Goal: Task Accomplishment & Management: Manage account settings

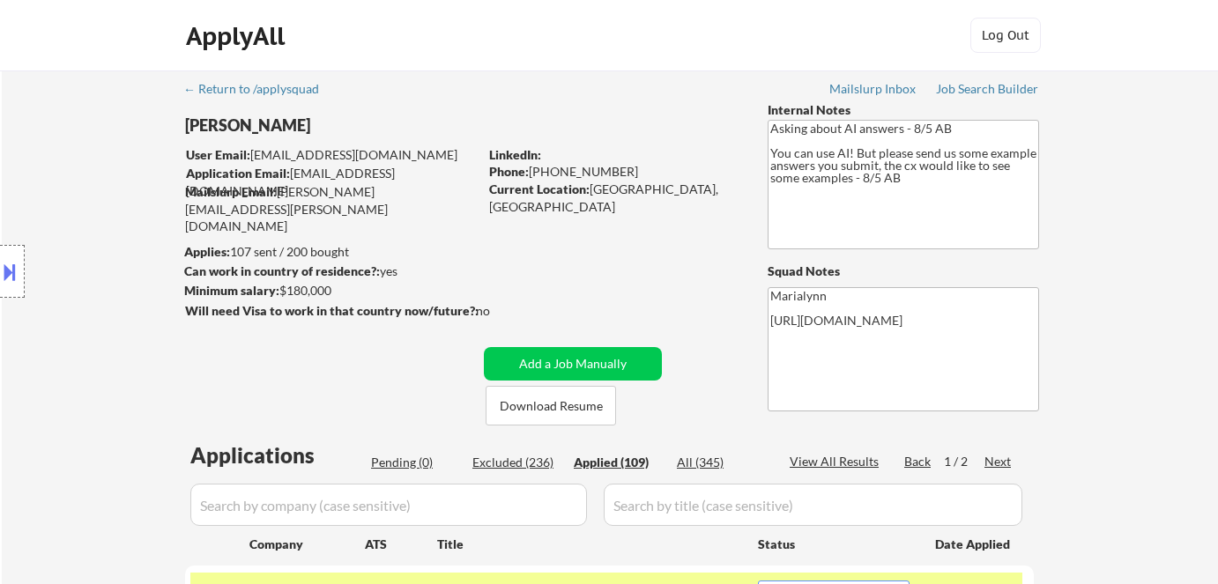
select select ""applied""
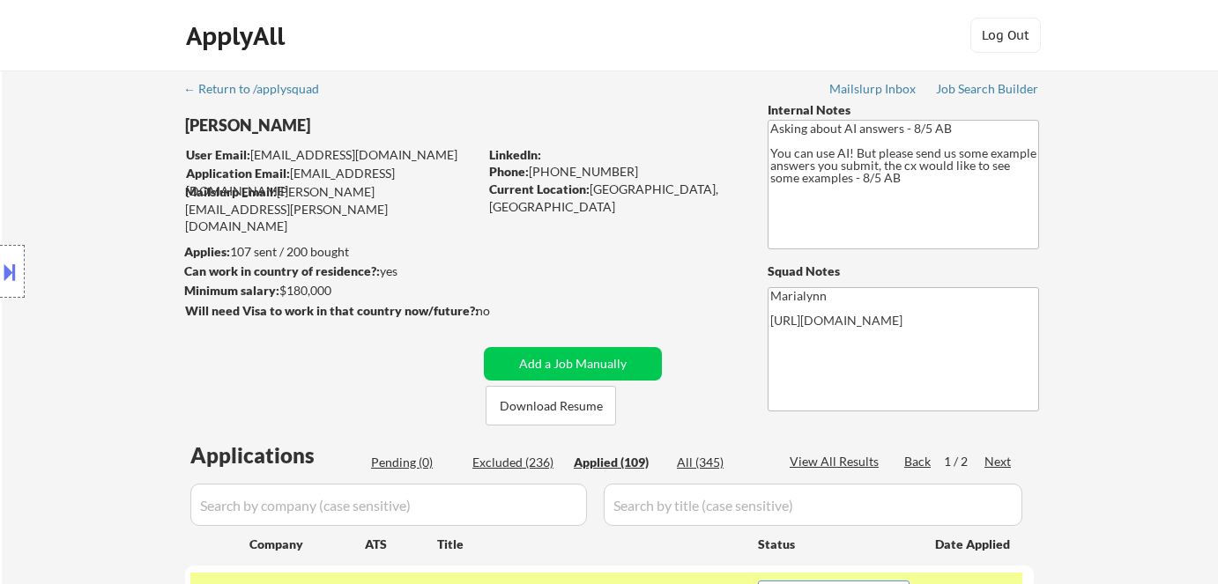
select select ""applied""
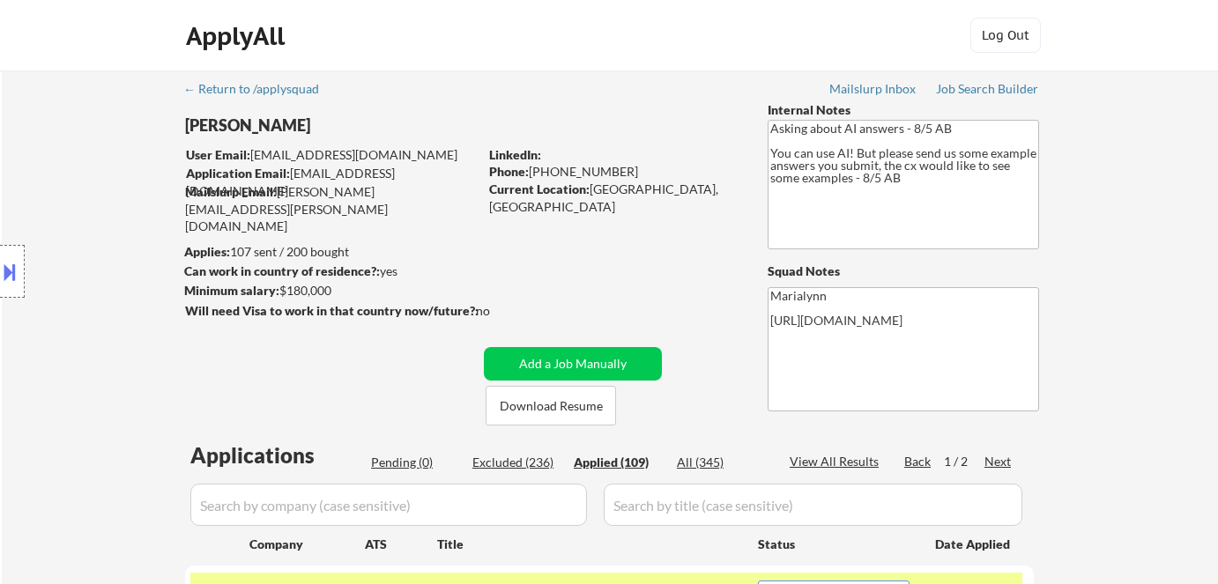
select select ""applied""
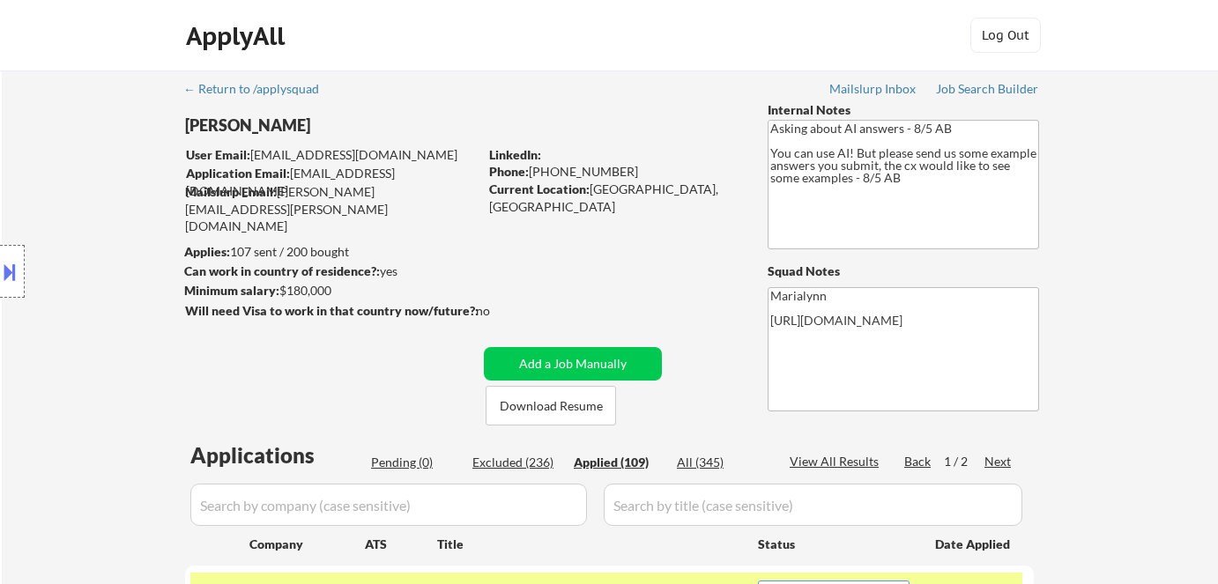
select select ""applied""
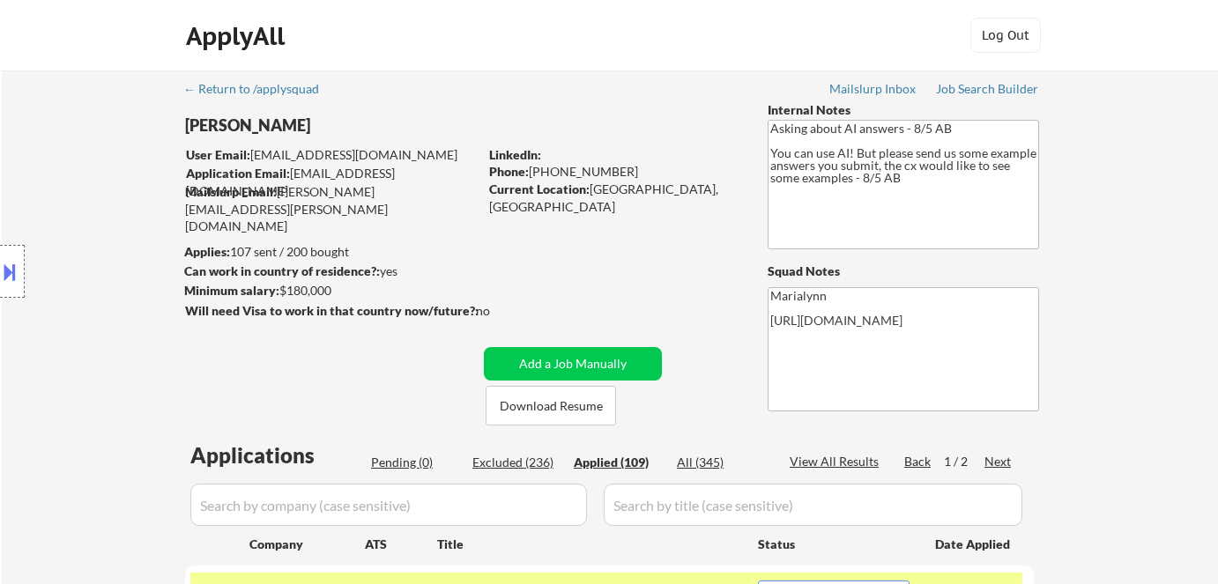
select select ""applied""
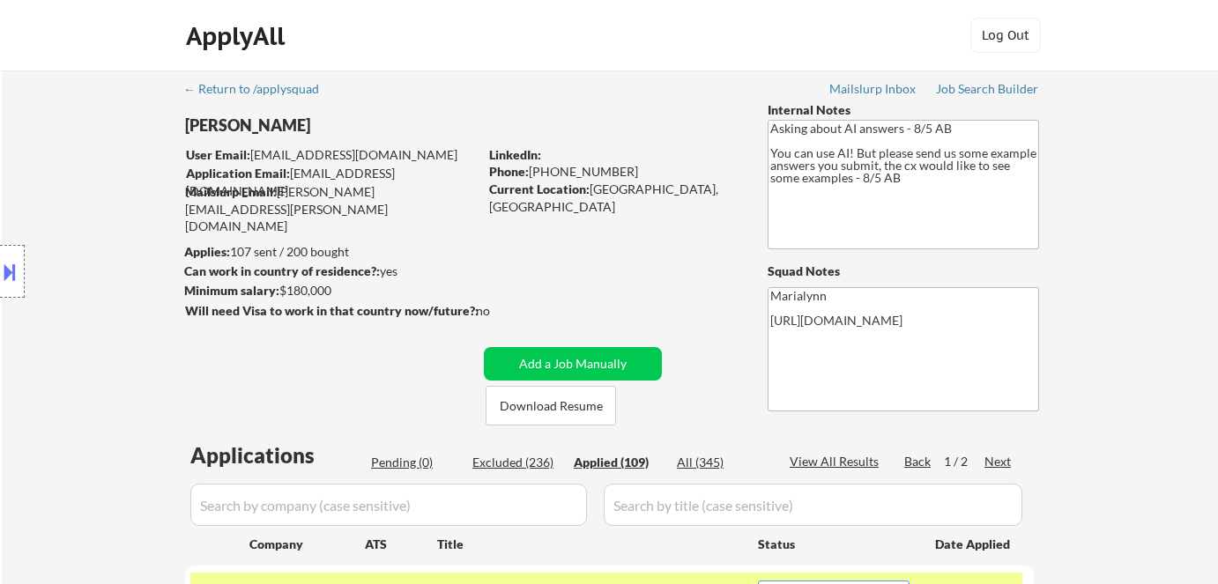
select select ""applied""
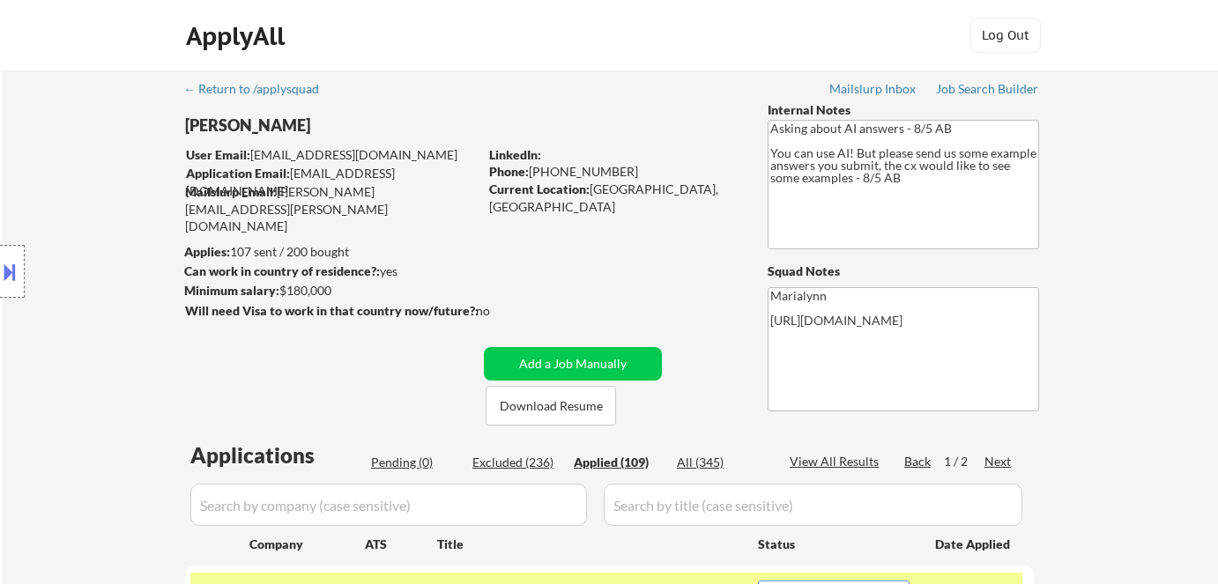
select select ""applied""
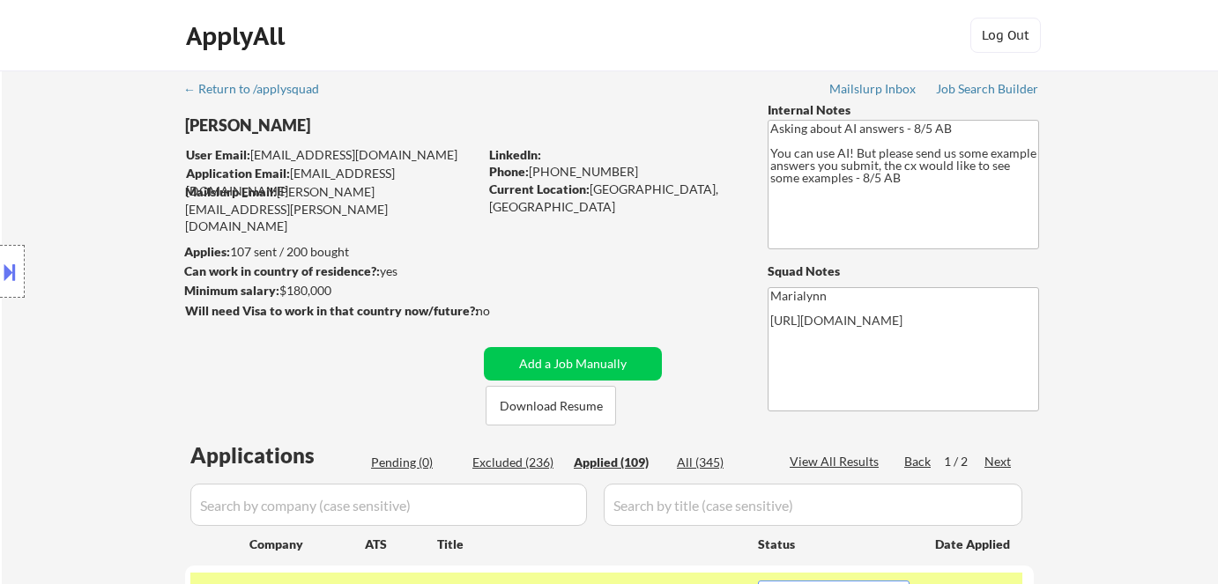
select select ""applied""
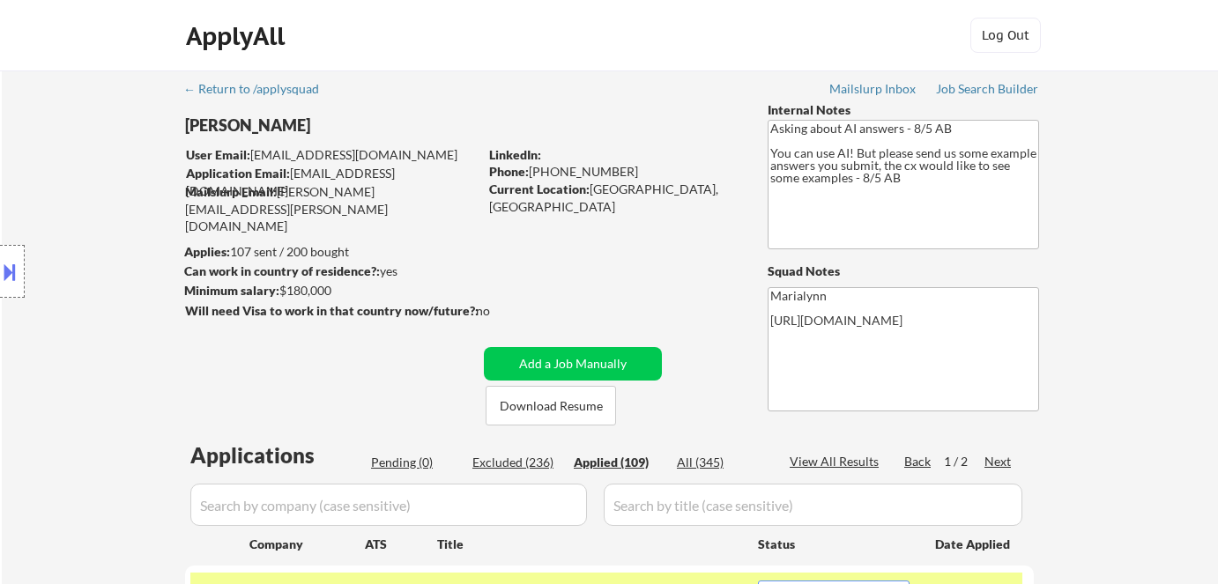
select select ""applied""
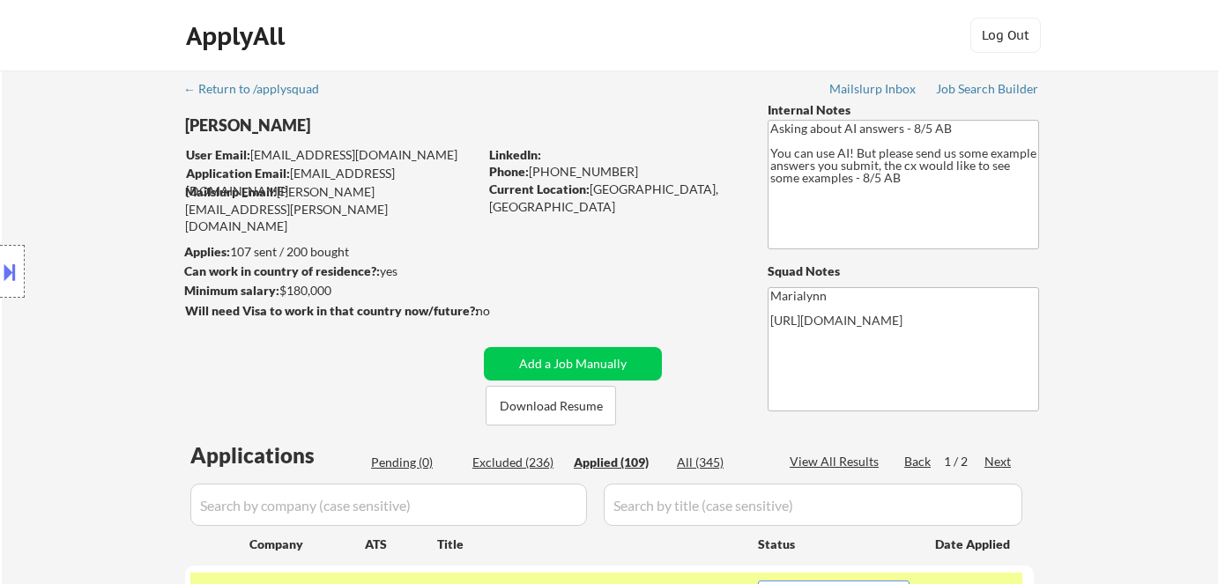
select select ""applied""
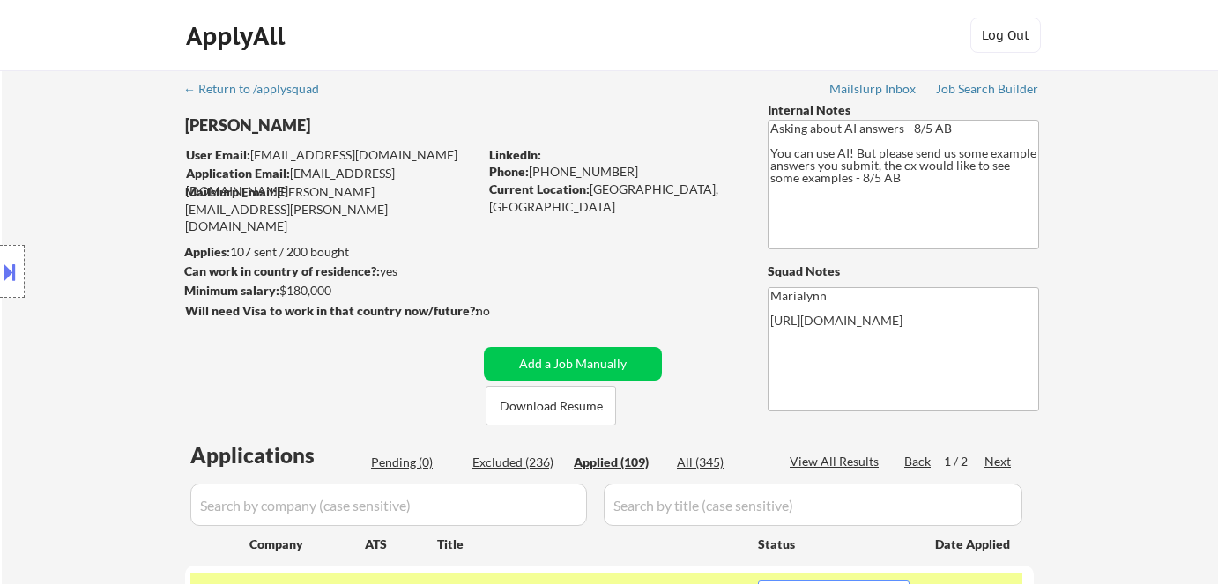
select select ""applied""
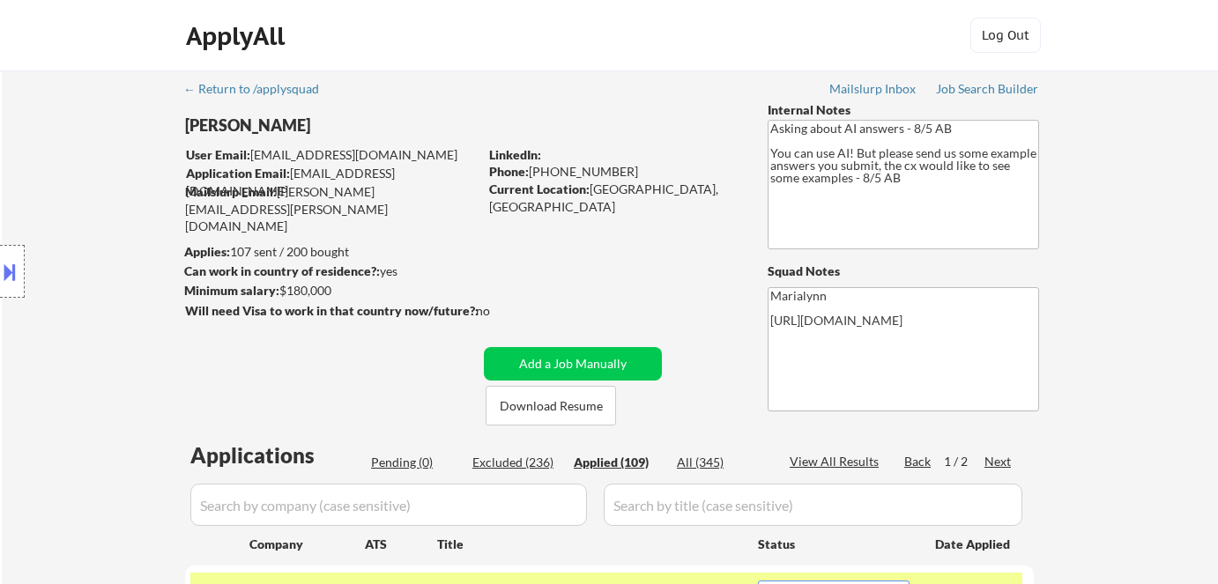
select select ""applied""
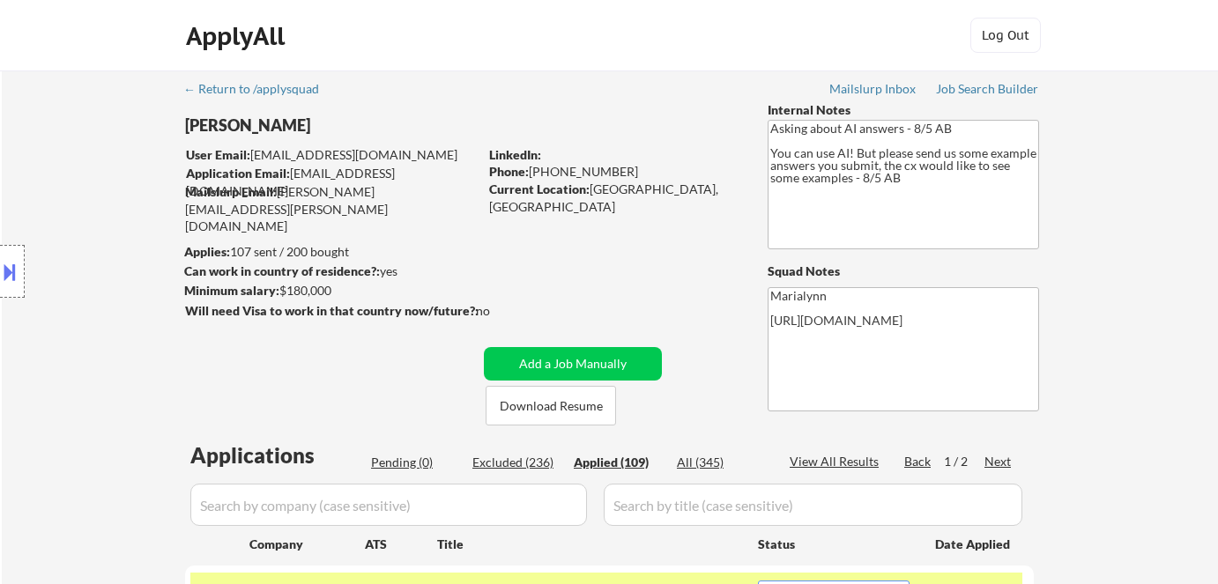
select select ""applied""
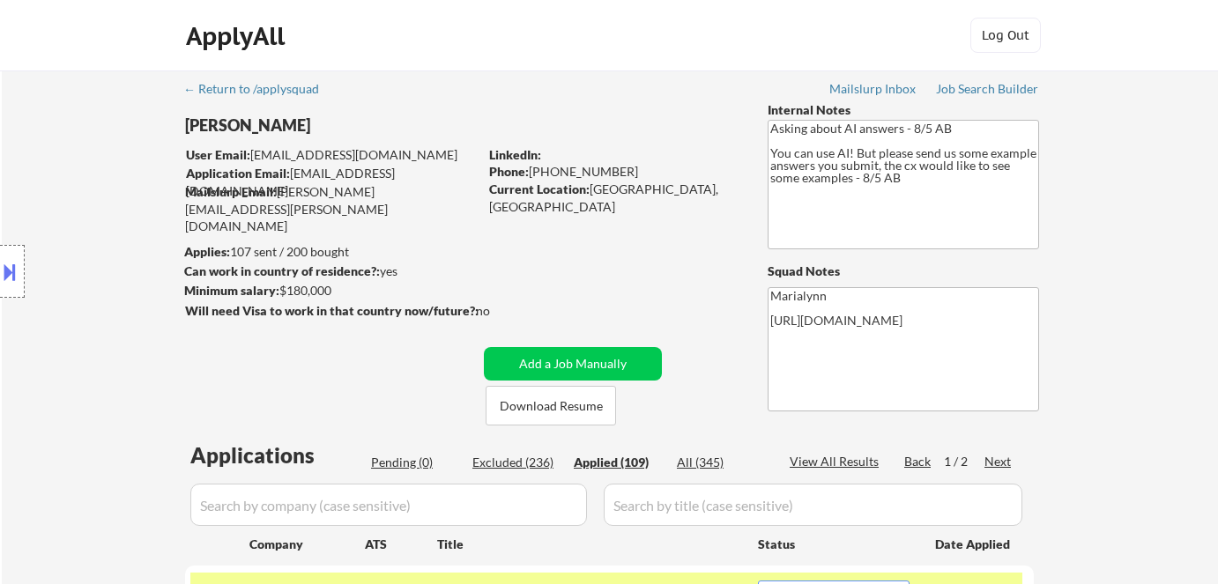
select select ""applied""
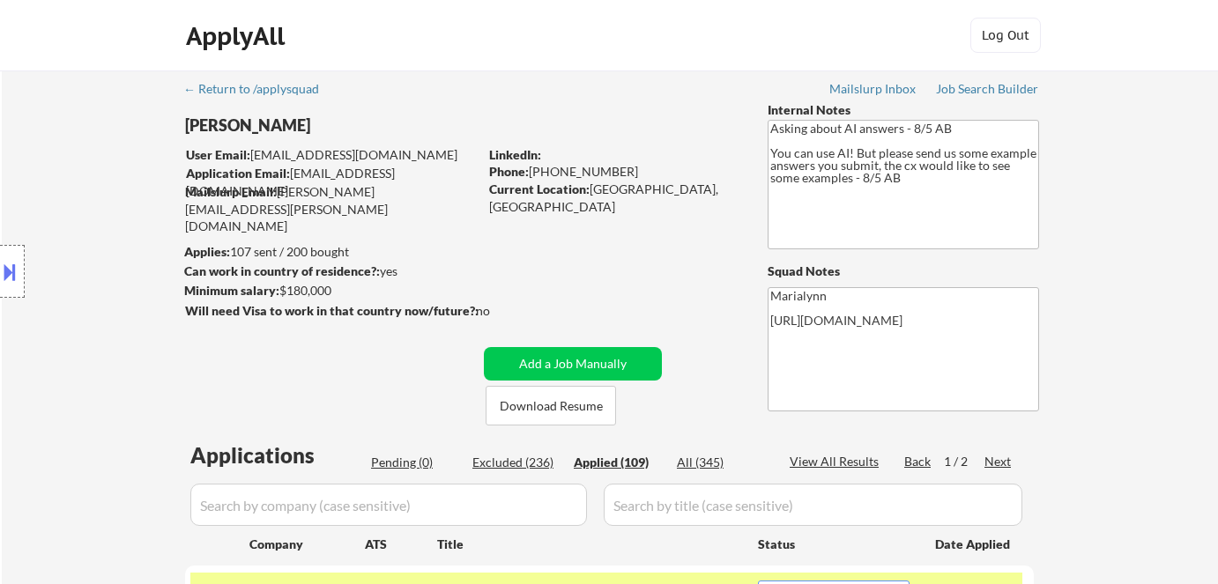
select select ""applied""
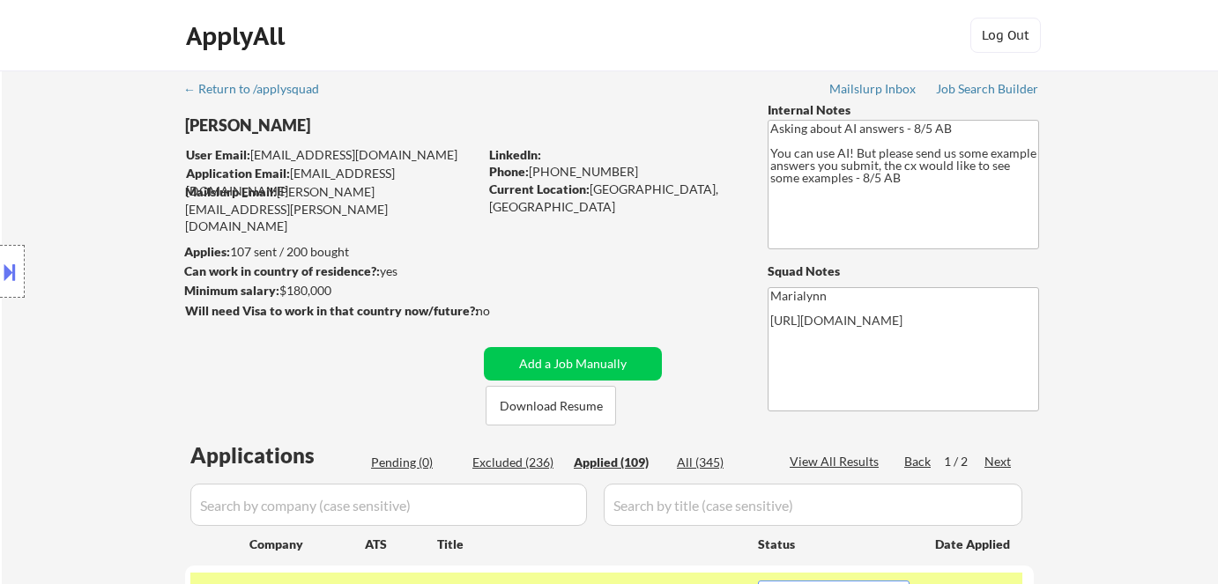
select select ""applied""
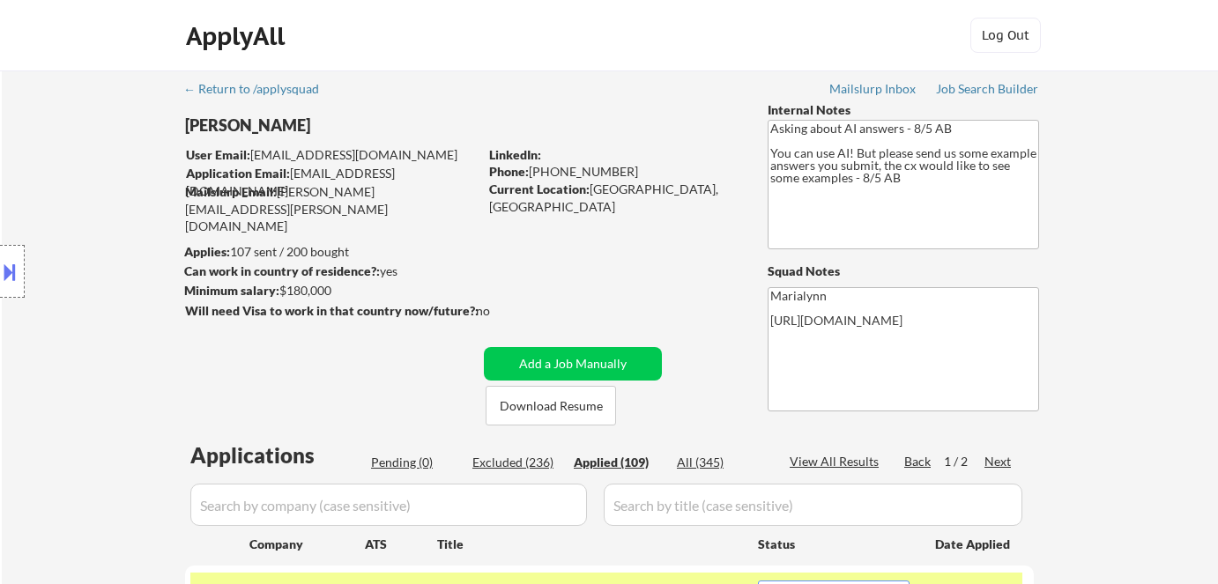
select select ""applied""
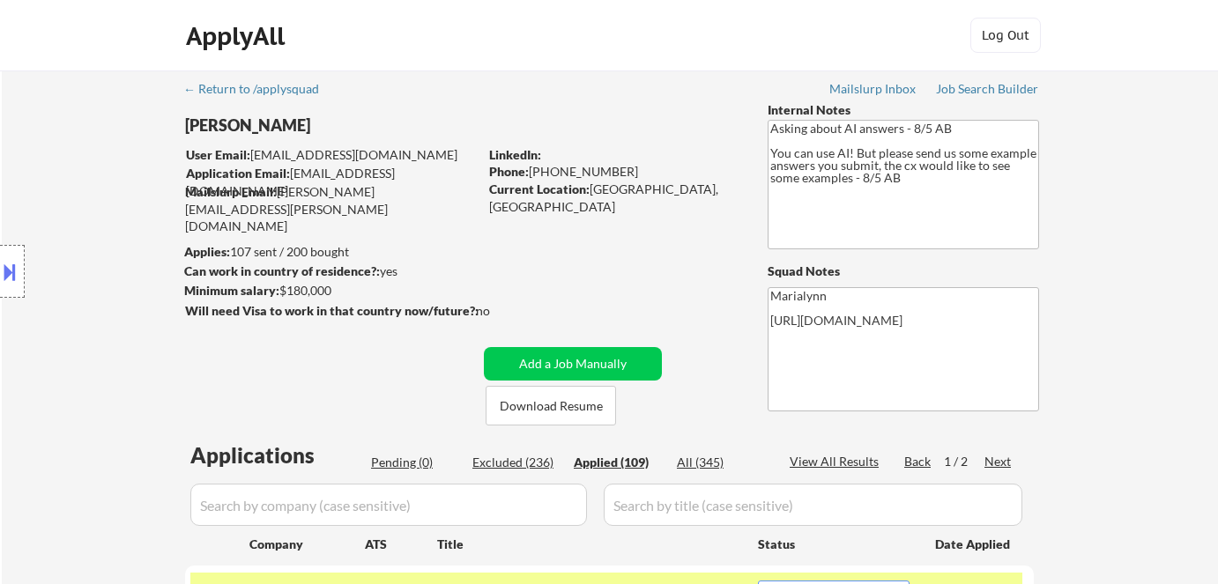
select select ""applied""
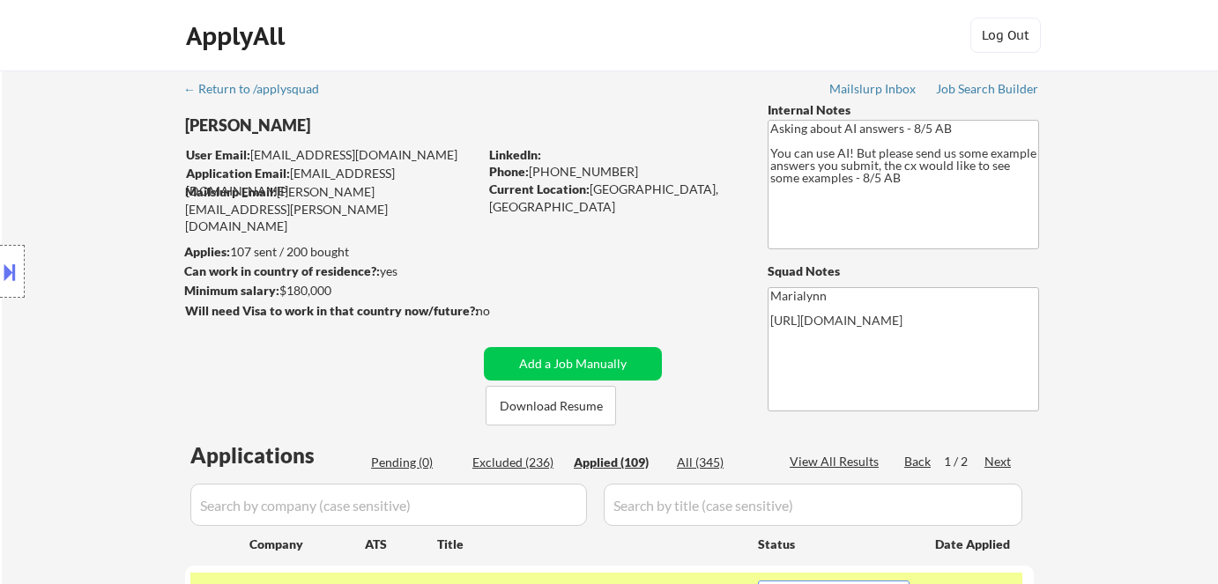
select select ""applied""
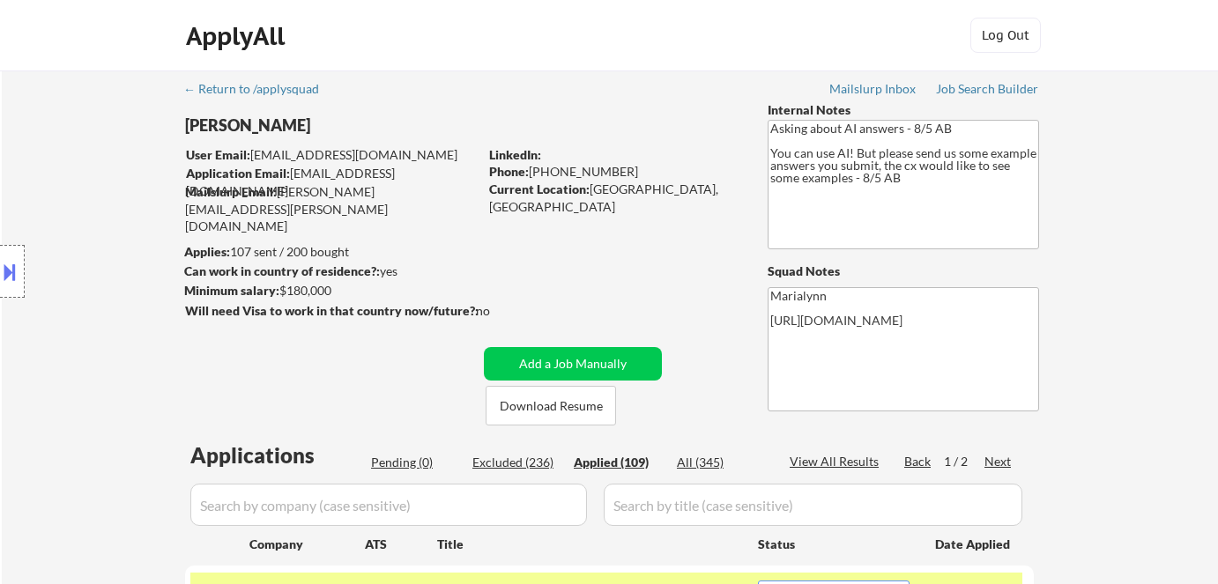
select select ""applied""
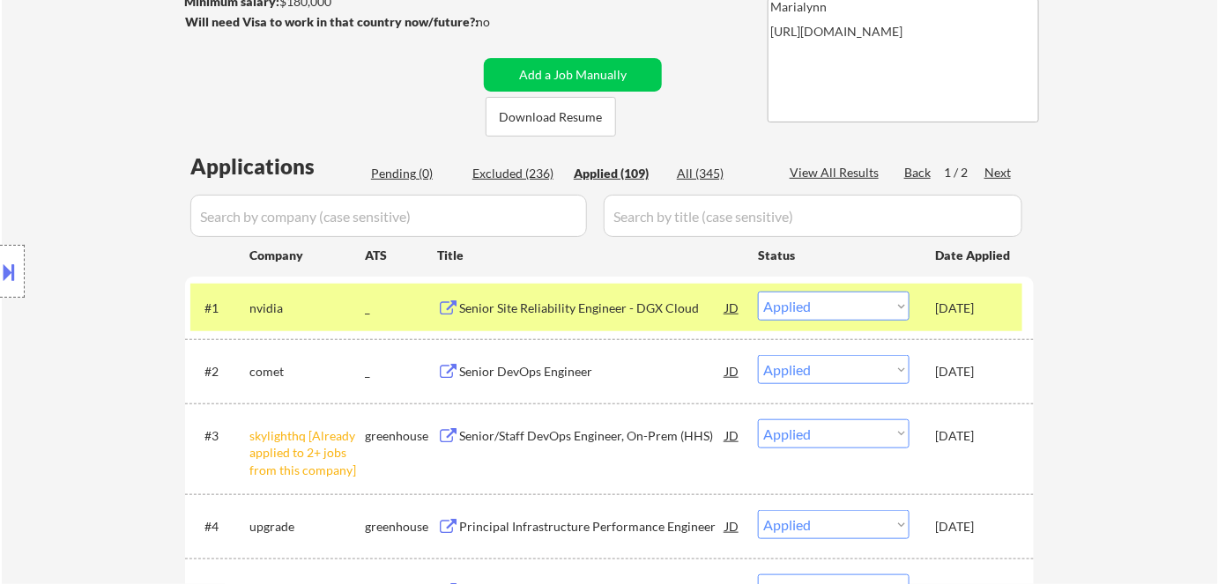
scroll to position [293, 0]
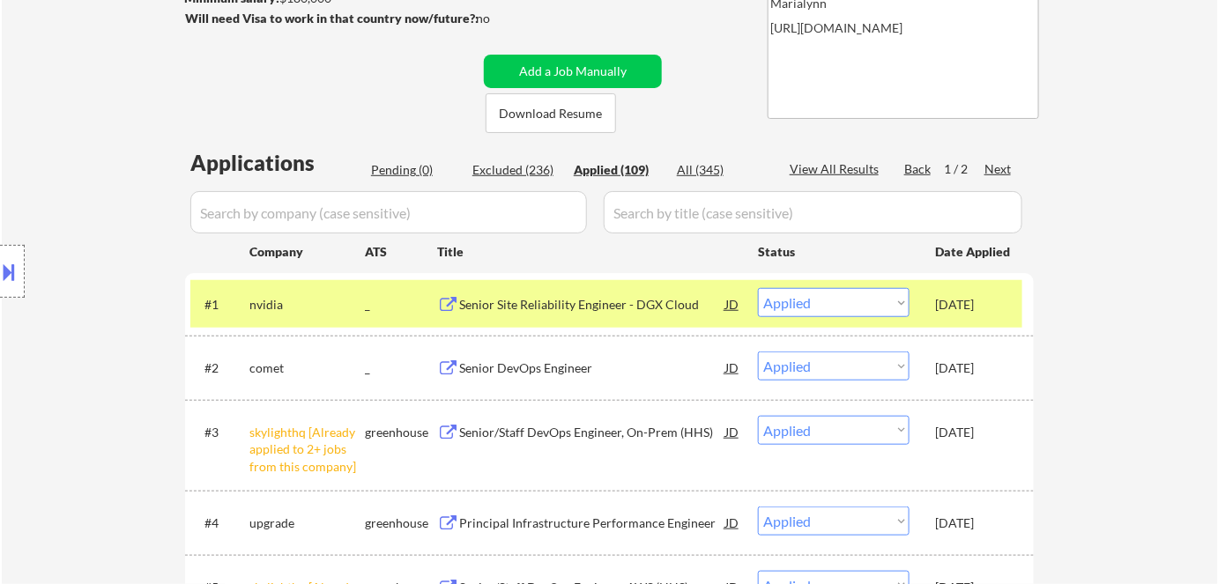
click at [397, 174] on div "Pending (0)" at bounding box center [415, 170] width 88 height 18
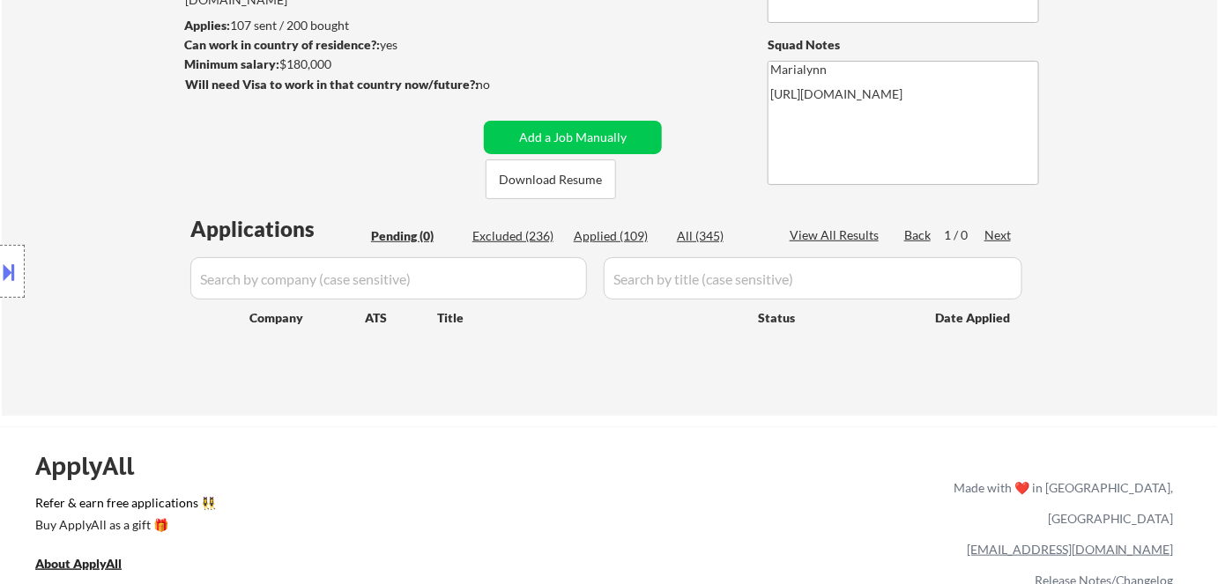
scroll to position [52, 0]
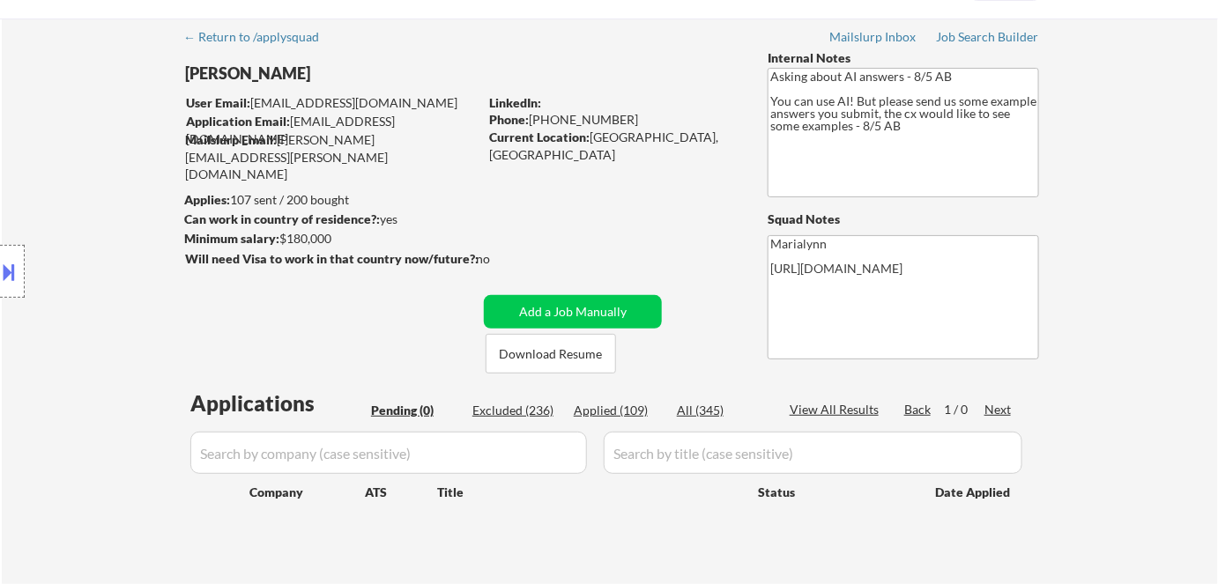
click at [627, 94] on div "LinkedIn:" at bounding box center [615, 103] width 252 height 18
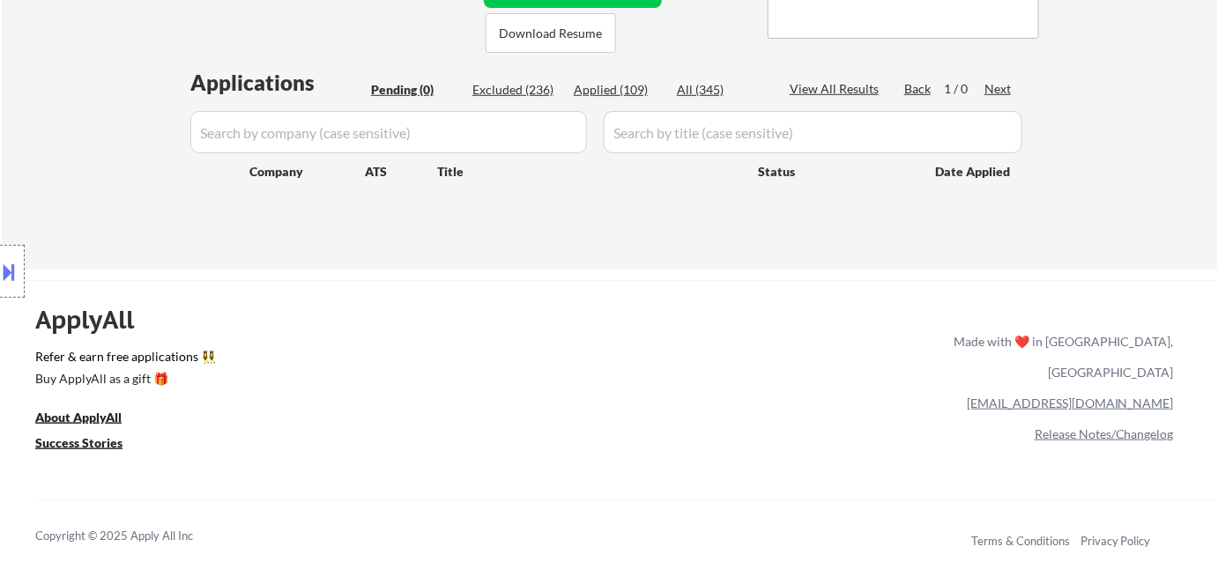
drag, startPoint x: 503, startPoint y: 90, endPoint x: 582, endPoint y: 85, distance: 78.6
click at [505, 90] on div "Excluded (236)" at bounding box center [516, 90] width 88 height 18
click at [607, 94] on div "Applied (109)" at bounding box center [618, 90] width 88 height 18
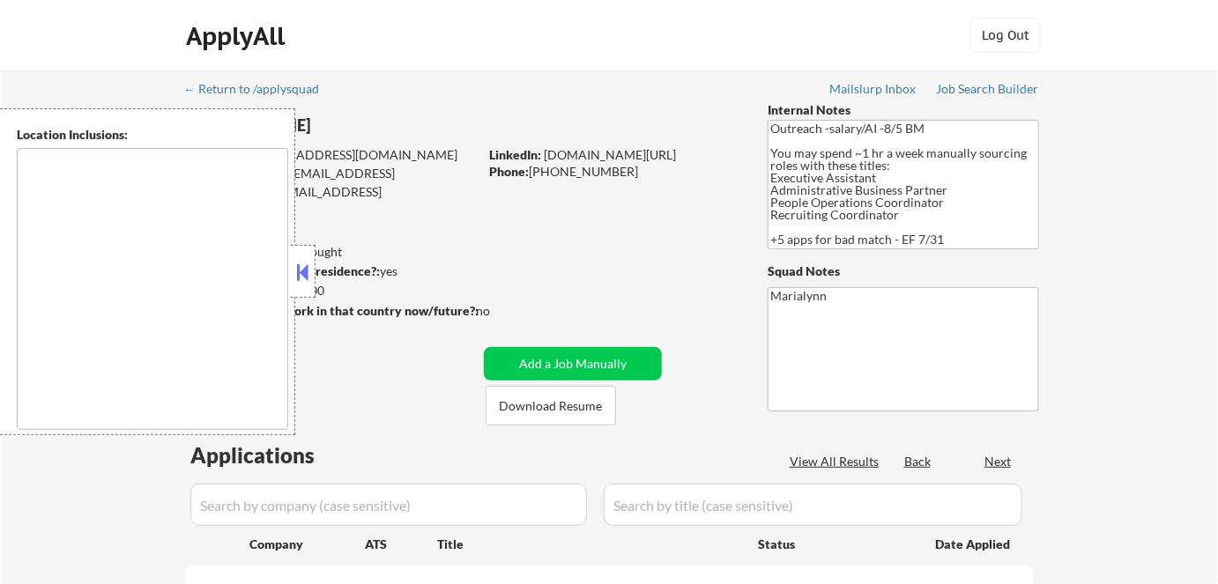
type textarea "[GEOGRAPHIC_DATA], [GEOGRAPHIC_DATA], [GEOGRAPHIC_DATA] [GEOGRAPHIC_DATA], [GEO…"
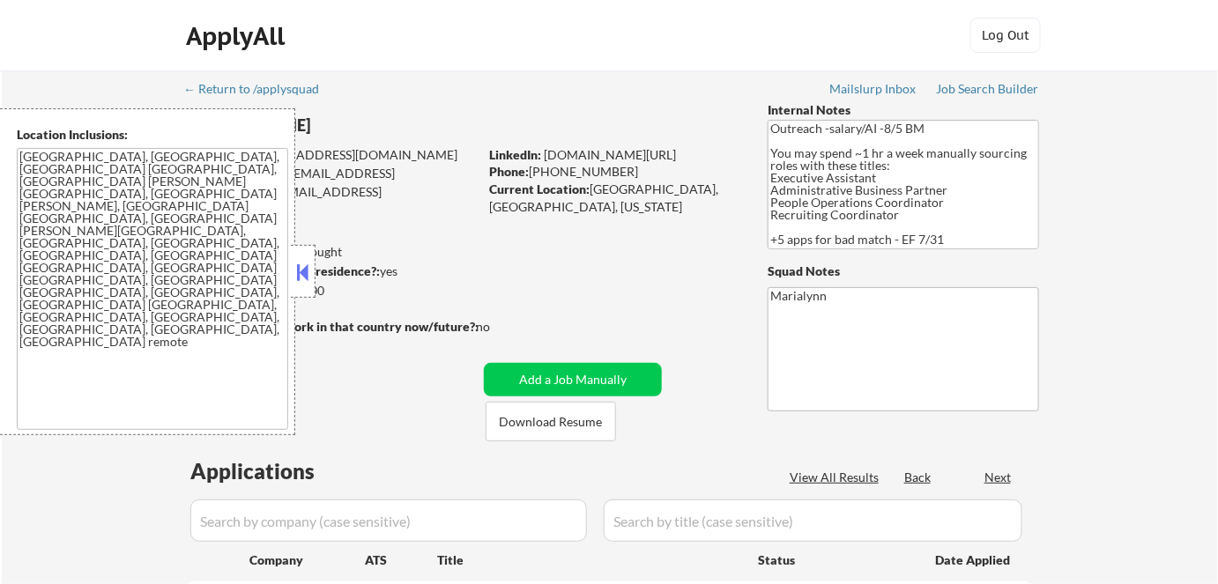
select select ""pending""
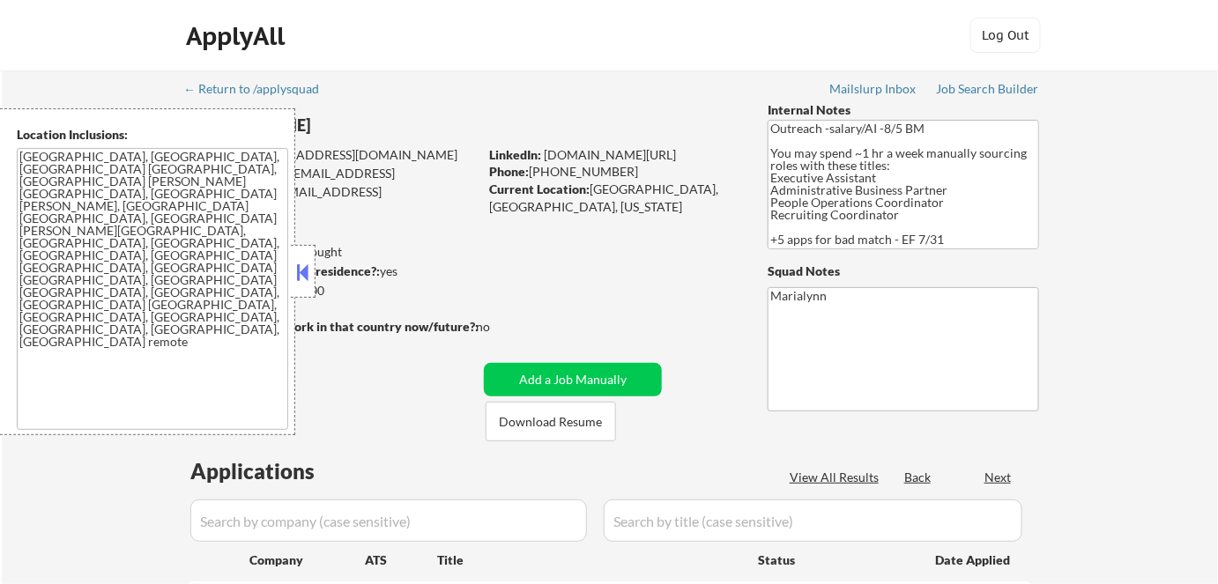
select select ""pending""
click at [301, 267] on button at bounding box center [302, 272] width 19 height 26
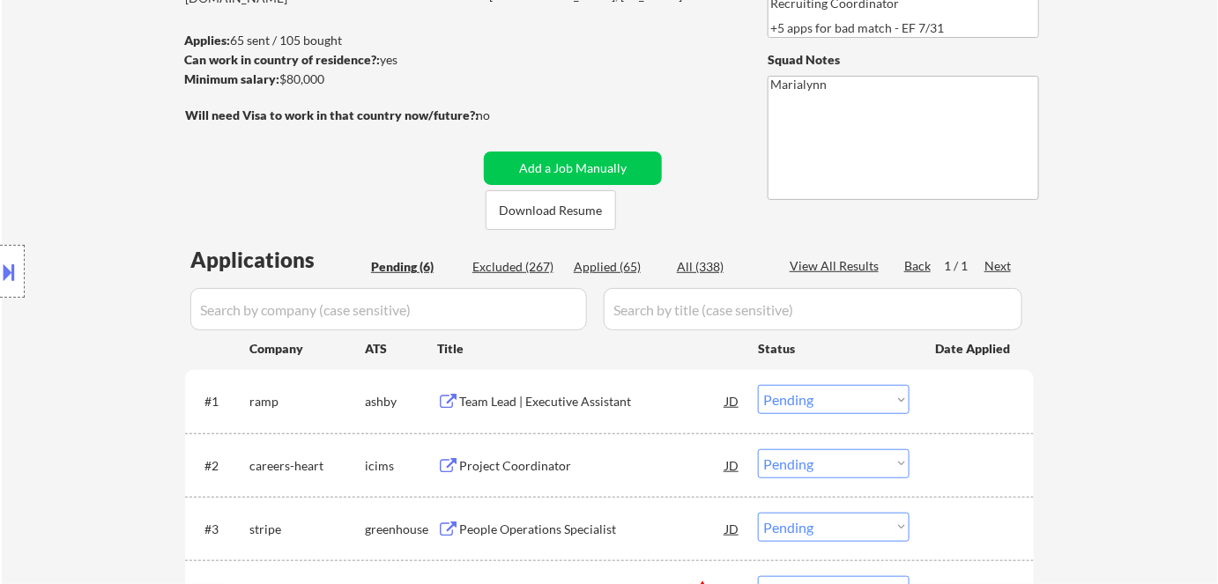
scroll to position [320, 0]
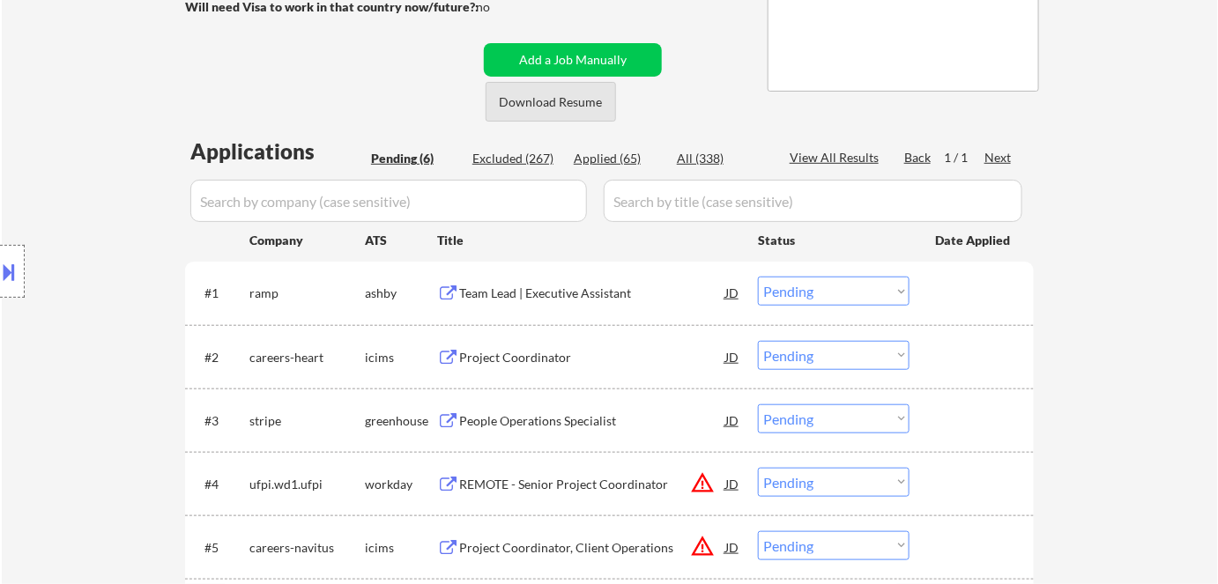
click at [603, 97] on button "Download Resume" at bounding box center [551, 102] width 130 height 40
click at [514, 294] on div "Team Lead | Executive Assistant" at bounding box center [592, 294] width 266 height 18
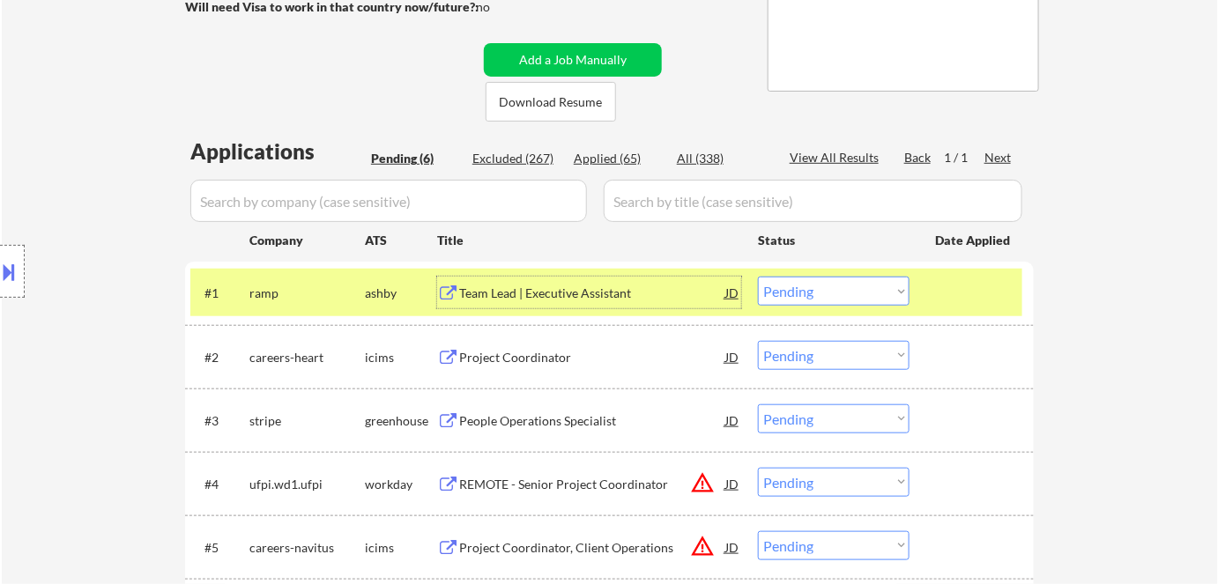
click at [799, 293] on select "Choose an option... Pending Applied Excluded (Questions) Excluded (Expired) Exc…" at bounding box center [834, 291] width 152 height 29
click at [758, 277] on select "Choose an option... Pending Applied Excluded (Questions) Excluded (Expired) Exc…" at bounding box center [834, 291] width 152 height 29
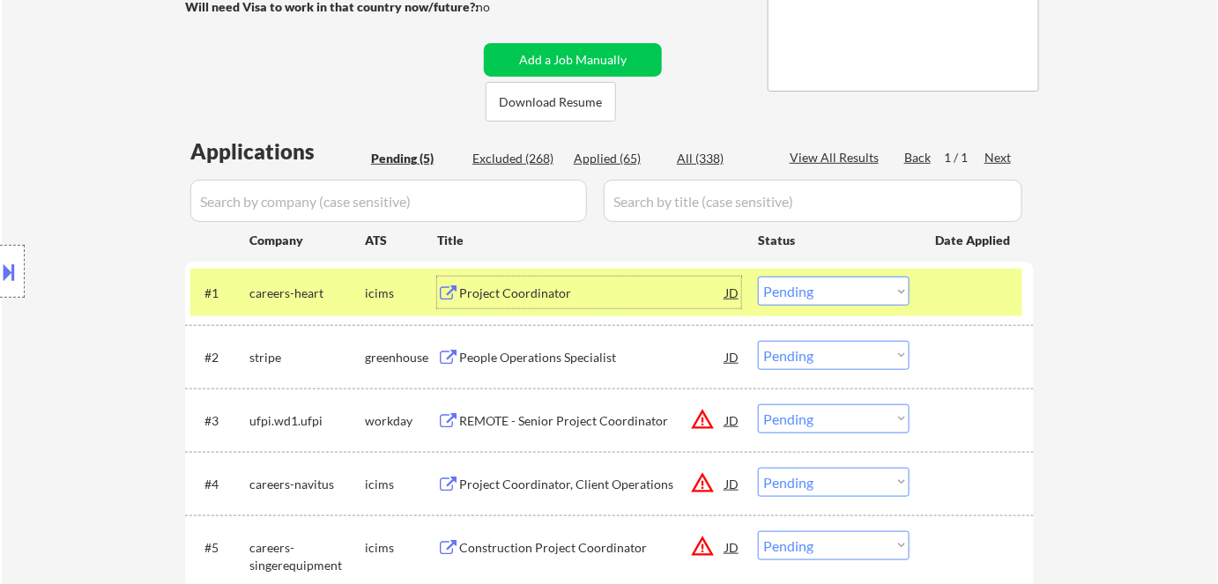
click at [521, 285] on div "Project Coordinator" at bounding box center [592, 294] width 266 height 18
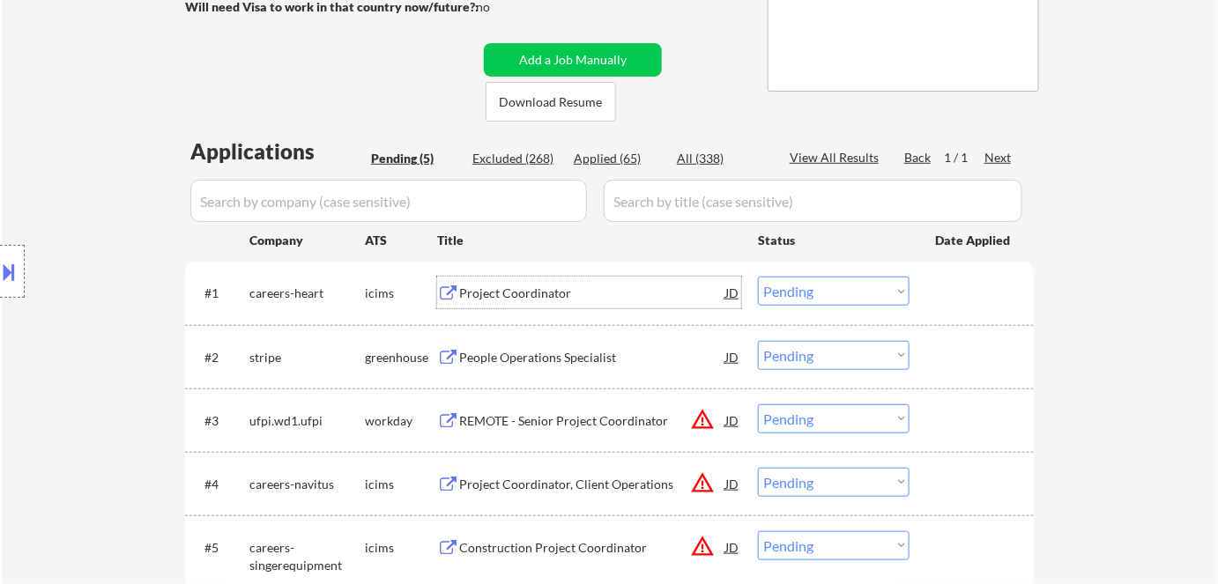
click at [846, 287] on select "Choose an option... Pending Applied Excluded (Questions) Excluded (Expired) Exc…" at bounding box center [834, 291] width 152 height 29
click at [758, 277] on select "Choose an option... Pending Applied Excluded (Questions) Excluded (Expired) Exc…" at bounding box center [834, 291] width 152 height 29
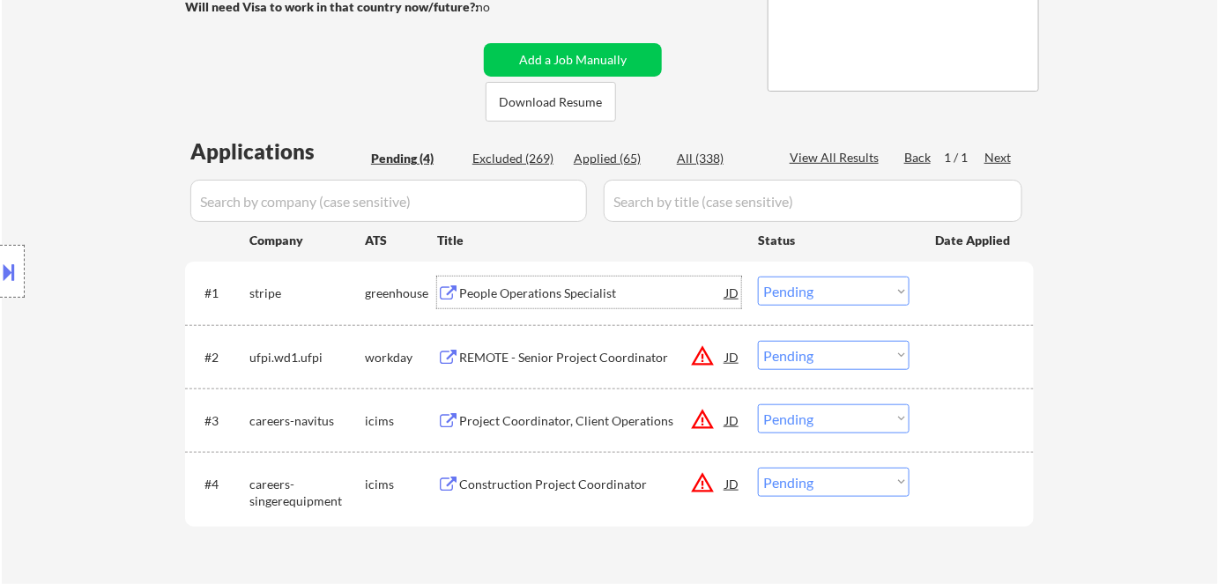
click at [596, 289] on div "People Operations Specialist" at bounding box center [592, 294] width 266 height 18
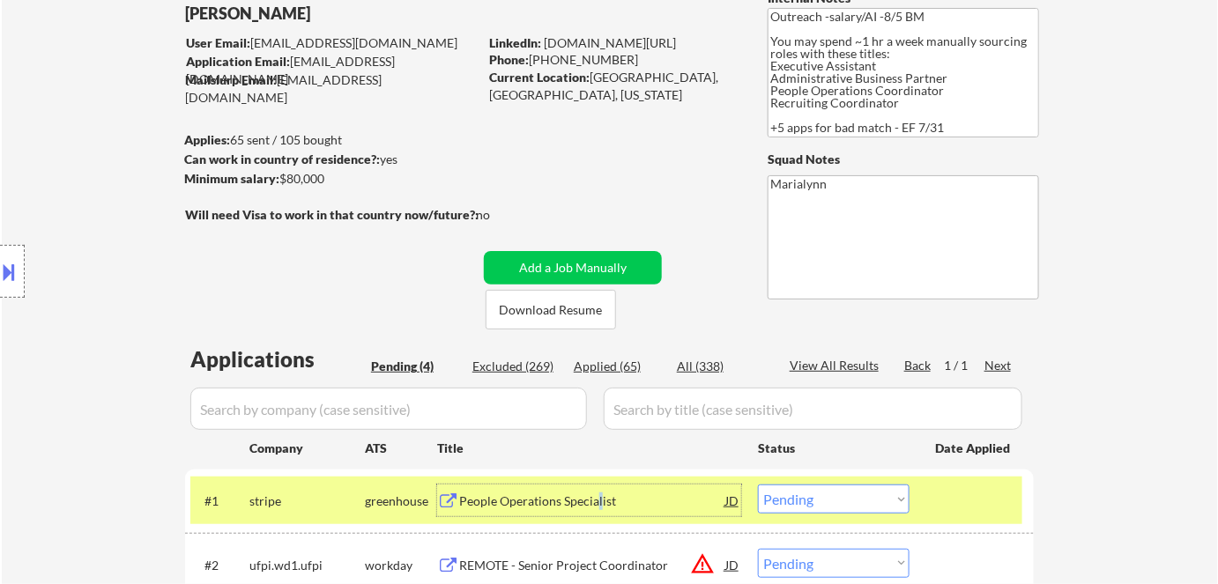
scroll to position [79, 0]
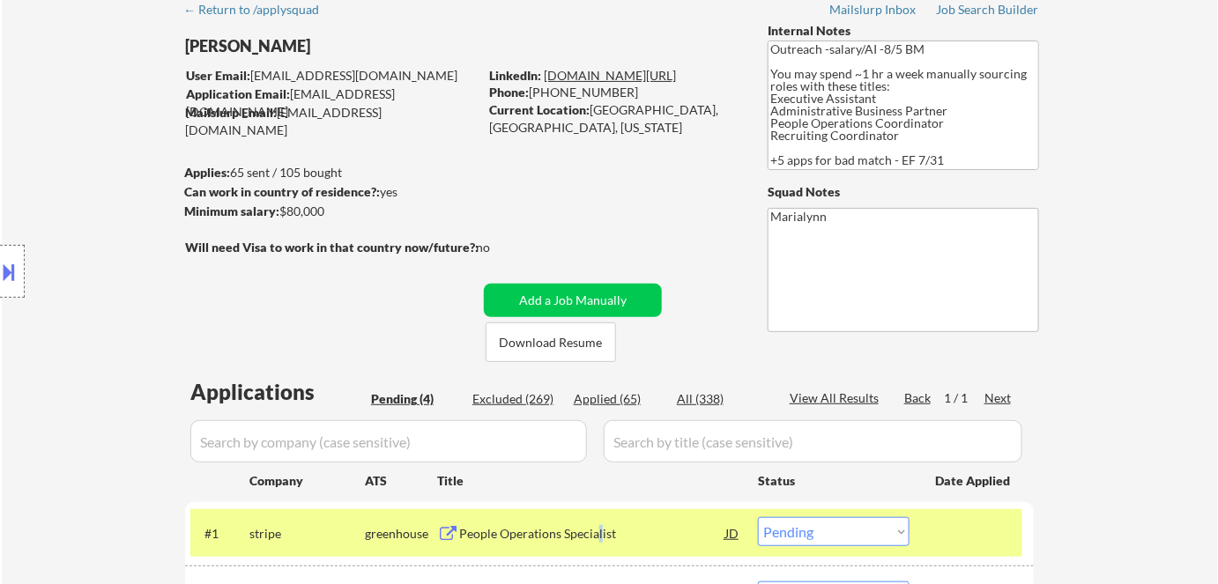
click at [609, 76] on link "www.linkedin.com/in/meaganjade" at bounding box center [610, 75] width 132 height 15
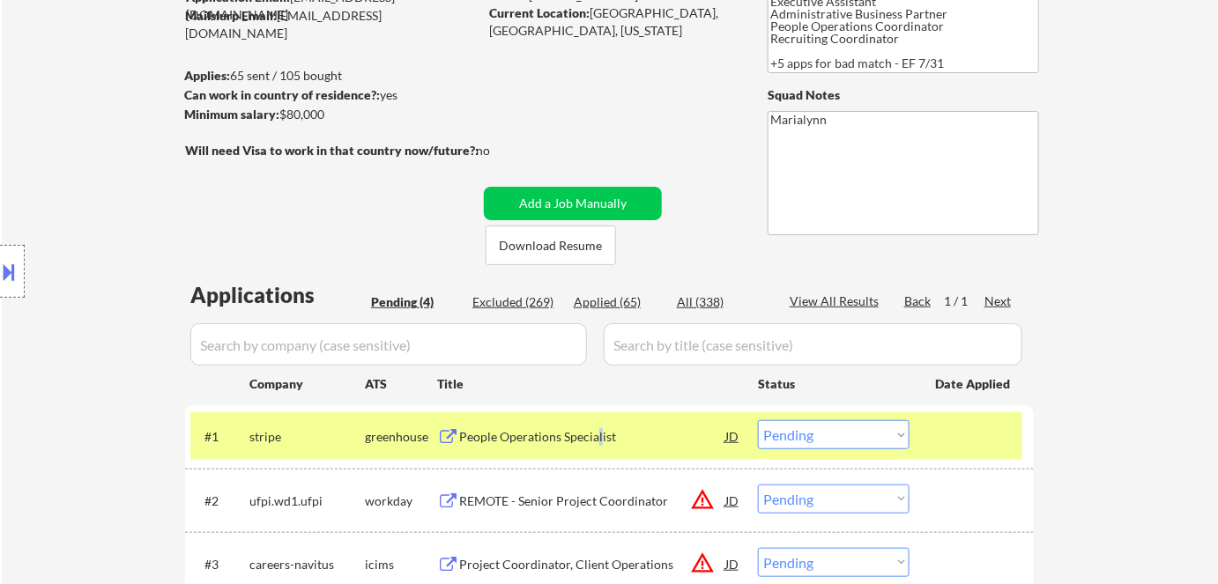
scroll to position [320, 0]
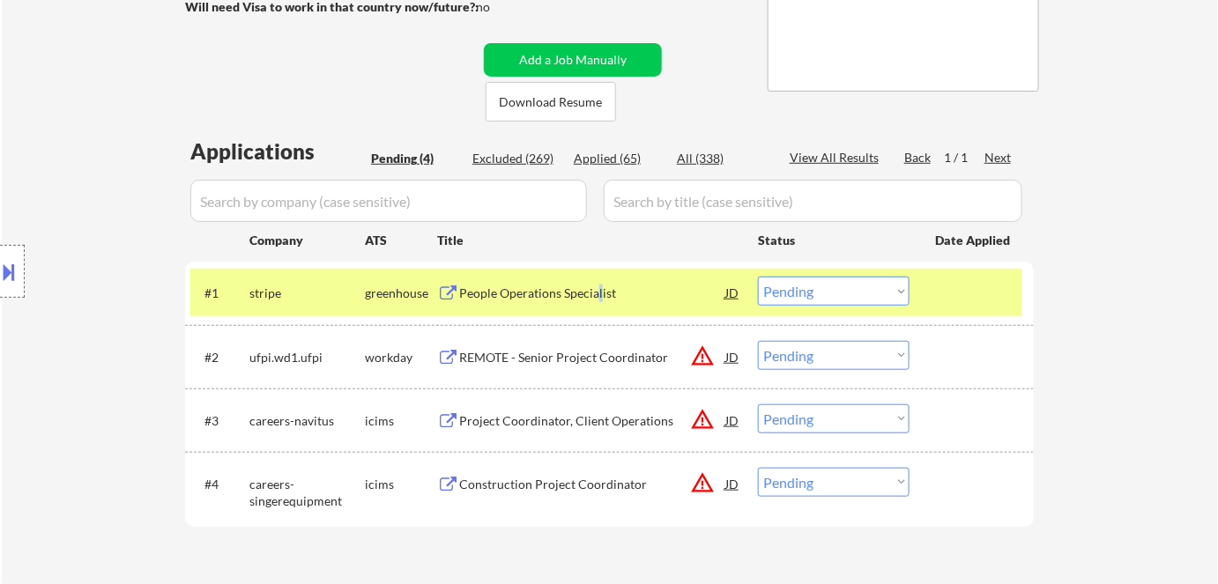
click at [838, 299] on select "Choose an option... Pending Applied Excluded (Questions) Excluded (Expired) Exc…" at bounding box center [834, 291] width 152 height 29
click at [758, 277] on select "Choose an option... Pending Applied Excluded (Questions) Excluded (Expired) Exc…" at bounding box center [834, 291] width 152 height 29
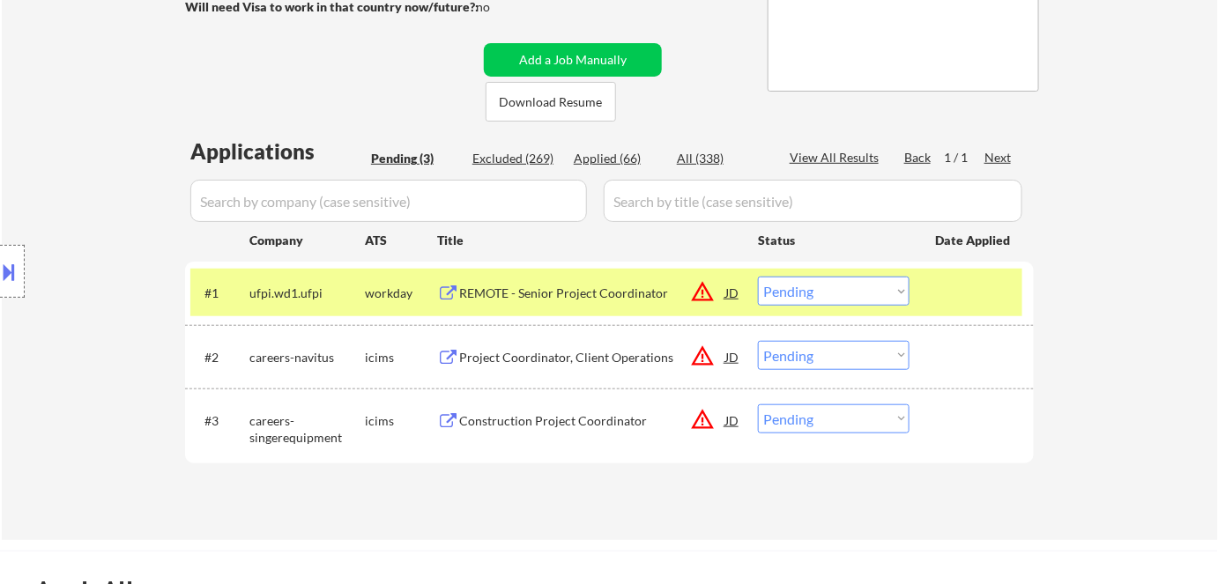
click at [550, 296] on div "REMOTE - Senior Project Coordinator" at bounding box center [592, 294] width 266 height 18
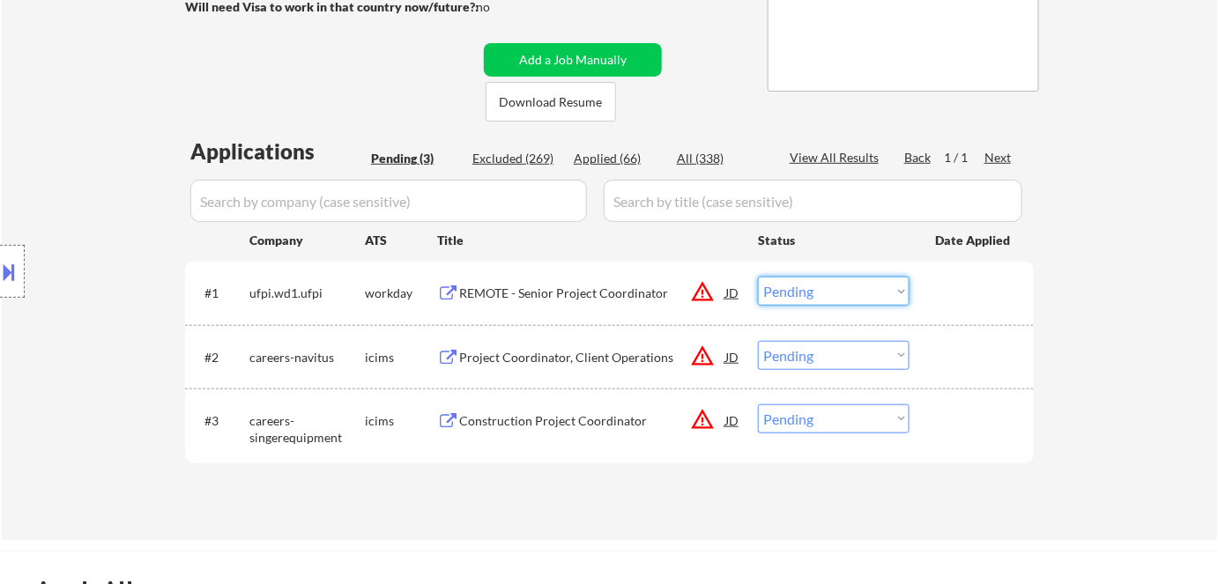
drag, startPoint x: 813, startPoint y: 294, endPoint x: 818, endPoint y: 304, distance: 10.6
click at [814, 296] on select "Choose an option... Pending Applied Excluded (Questions) Excluded (Expired) Exc…" at bounding box center [834, 291] width 152 height 29
click at [758, 277] on select "Choose an option... Pending Applied Excluded (Questions) Excluded (Expired) Exc…" at bounding box center [834, 291] width 152 height 29
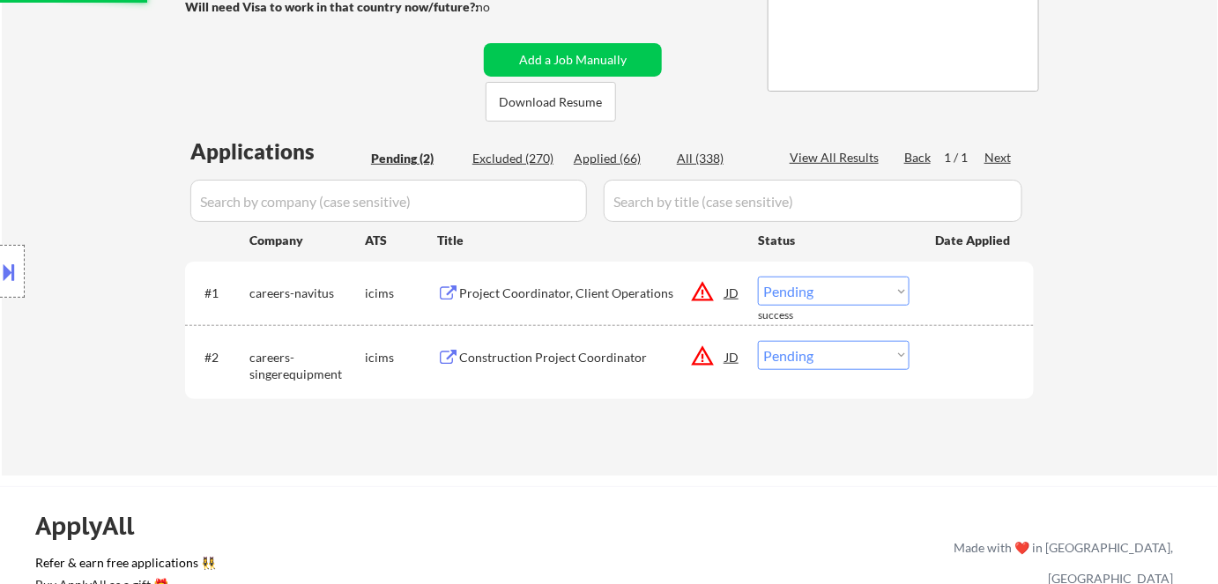
click at [543, 296] on div "Project Coordinator, Client Operations" at bounding box center [592, 294] width 266 height 18
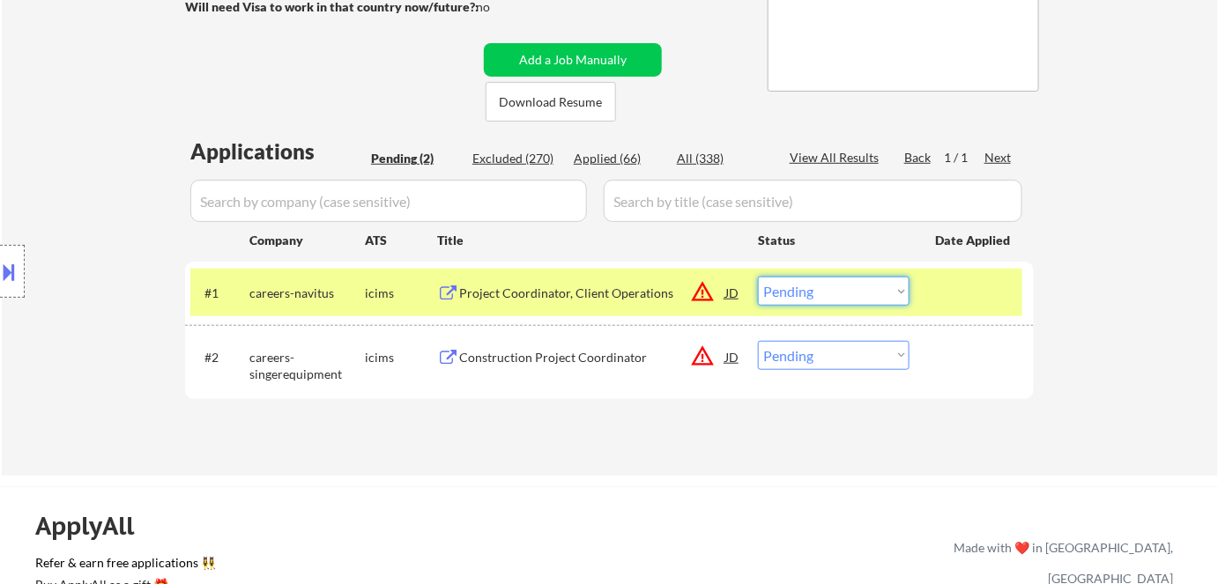
click at [816, 294] on select "Choose an option... Pending Applied Excluded (Questions) Excluded (Expired) Exc…" at bounding box center [834, 291] width 152 height 29
click at [758, 277] on select "Choose an option... Pending Applied Excluded (Questions) Excluded (Expired) Exc…" at bounding box center [834, 291] width 152 height 29
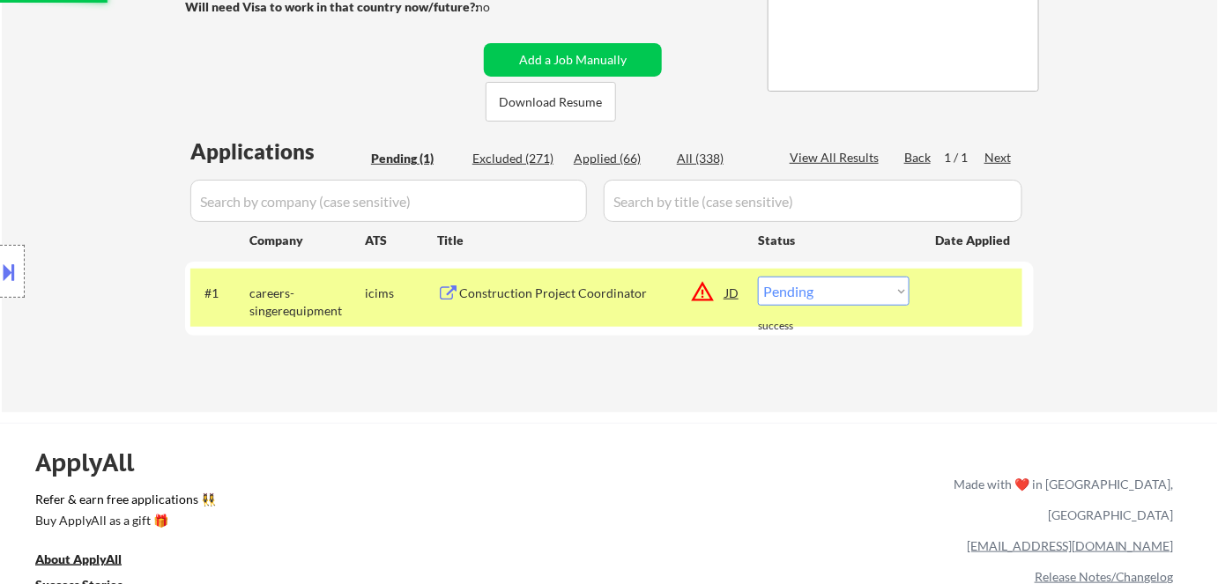
click at [573, 292] on div "Construction Project Coordinator" at bounding box center [592, 294] width 266 height 18
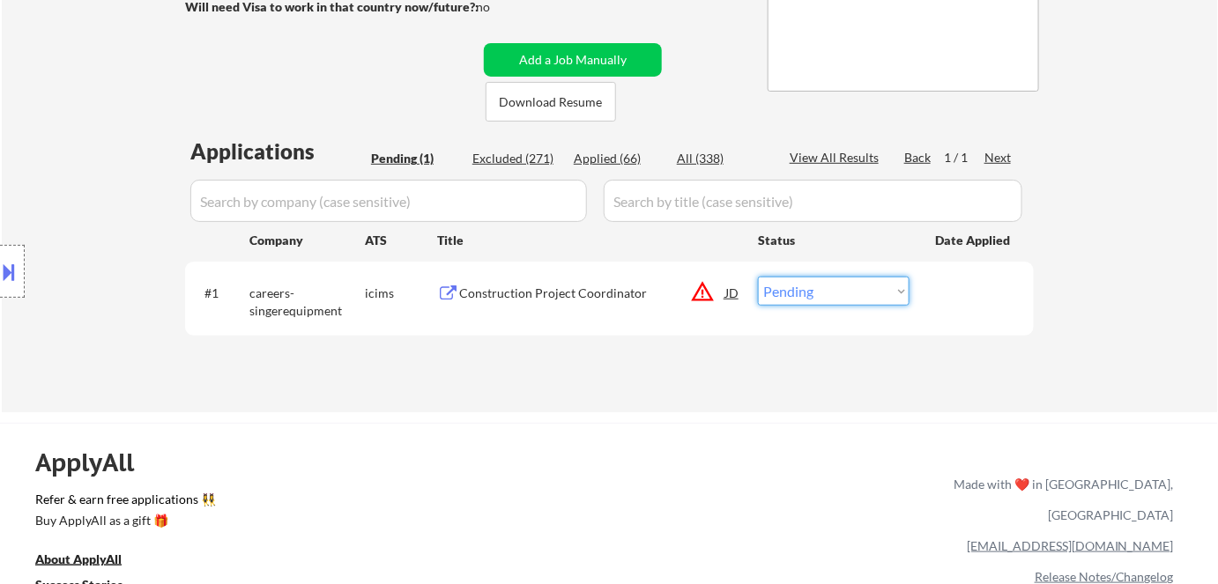
drag, startPoint x: 808, startPoint y: 284, endPoint x: 825, endPoint y: 304, distance: 26.3
click at [810, 286] on select "Choose an option... Pending Applied Excluded (Questions) Excluded (Expired) Exc…" at bounding box center [834, 291] width 152 height 29
select select ""excluded__bad_match_""
click at [758, 277] on select "Choose an option... Pending Applied Excluded (Questions) Excluded (Expired) Exc…" at bounding box center [834, 291] width 152 height 29
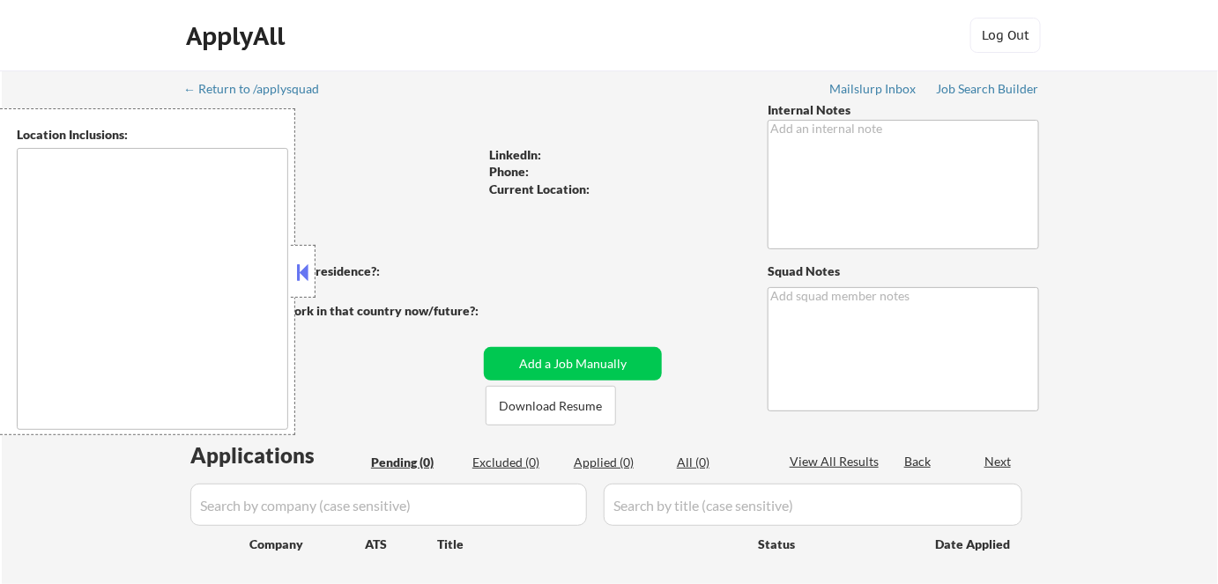
click at [306, 266] on button at bounding box center [302, 272] width 19 height 26
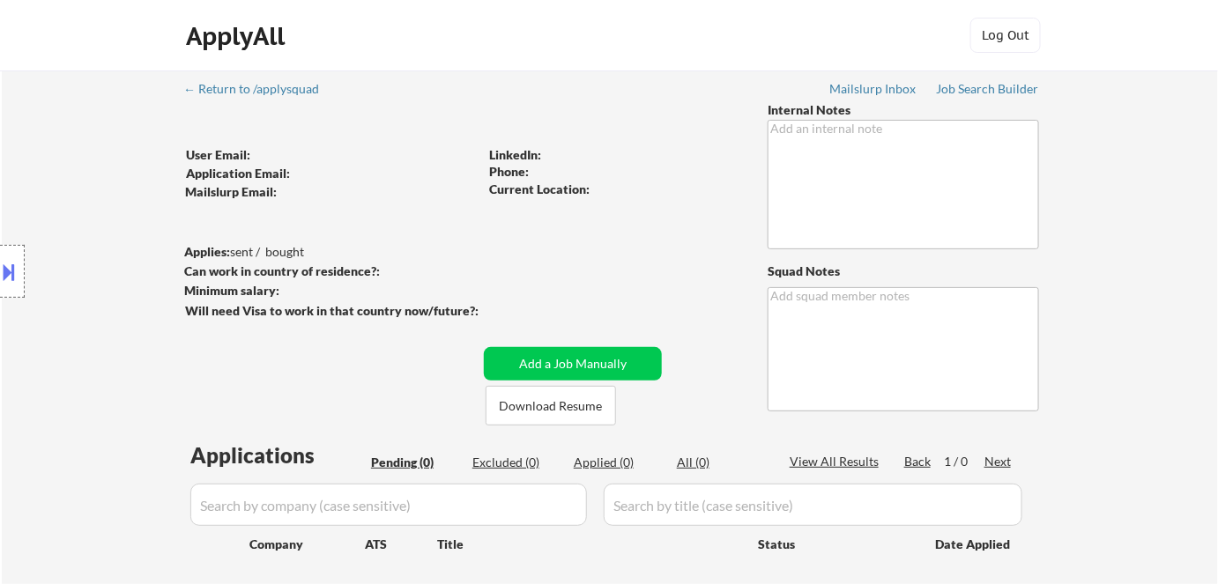
click at [126, 190] on div "Location Inclusions:" at bounding box center [157, 271] width 315 height 327
